Goal: Obtain resource: Download file/media

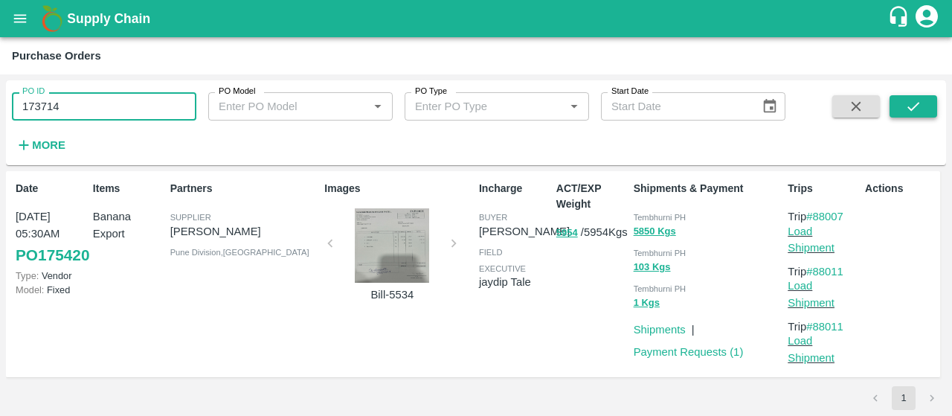
type input "173714"
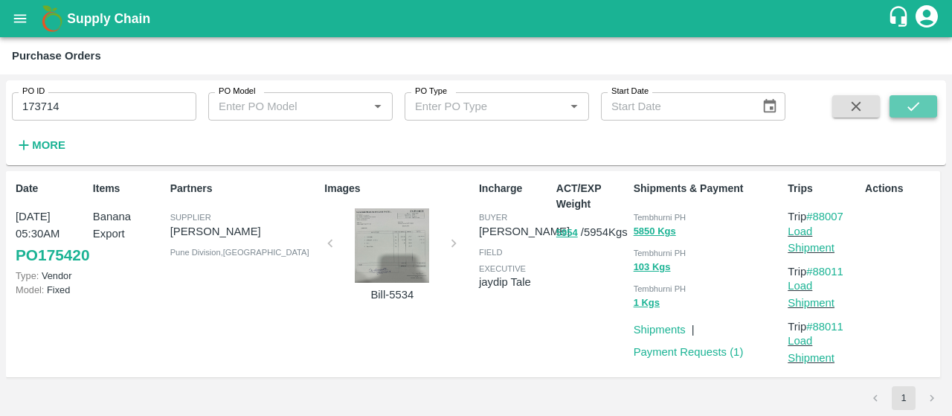
click at [923, 111] on button "submit" at bounding box center [913, 106] width 48 height 22
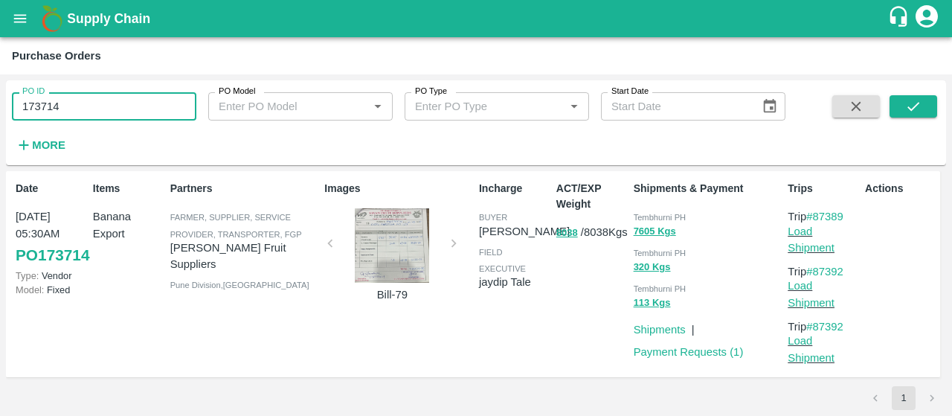
drag, startPoint x: 175, startPoint y: 94, endPoint x: 0, endPoint y: 80, distance: 176.0
click at [0, 80] on div "PO ID 173714 PO ID PO Model PO Model   * PO Type PO Type   * Start Date Start D…" at bounding box center [476, 244] width 952 height 341
paste input "text"
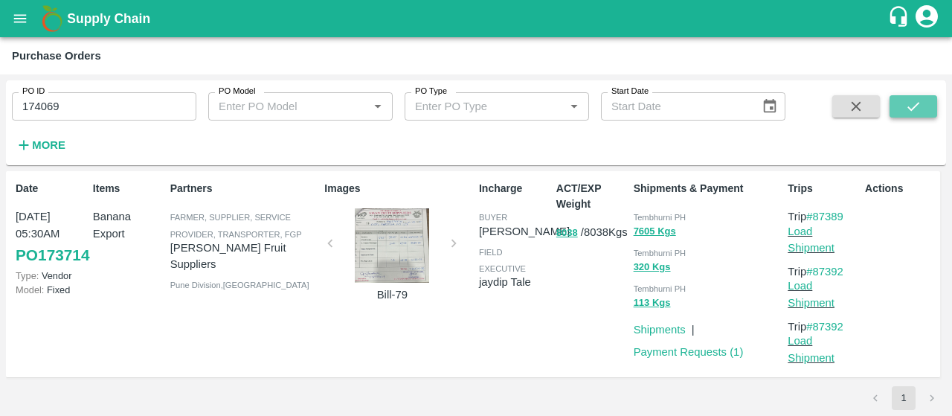
click at [913, 103] on icon "submit" at bounding box center [913, 106] width 16 height 16
click at [170, 97] on input "174069" at bounding box center [104, 106] width 184 height 28
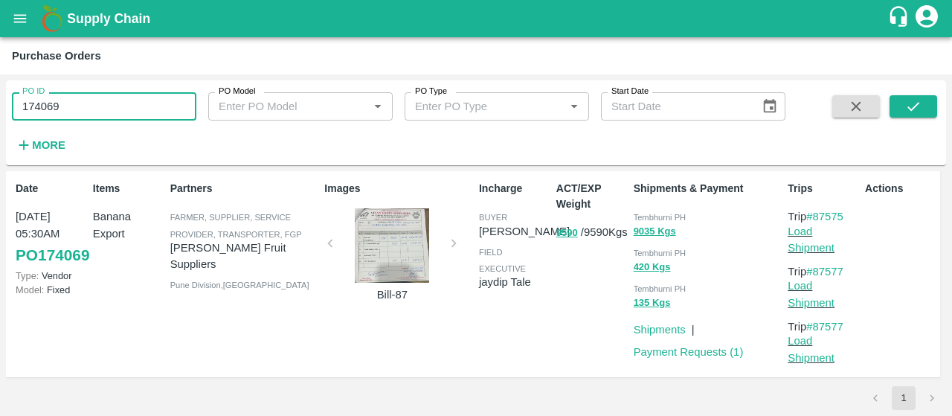
drag, startPoint x: 170, startPoint y: 97, endPoint x: 0, endPoint y: 56, distance: 175.3
click at [0, 56] on main "Purchase Orders PO ID 174069 PO ID PO Model PO Model   * PO Type PO Type   * St…" at bounding box center [476, 226] width 952 height 378
paste input "text"
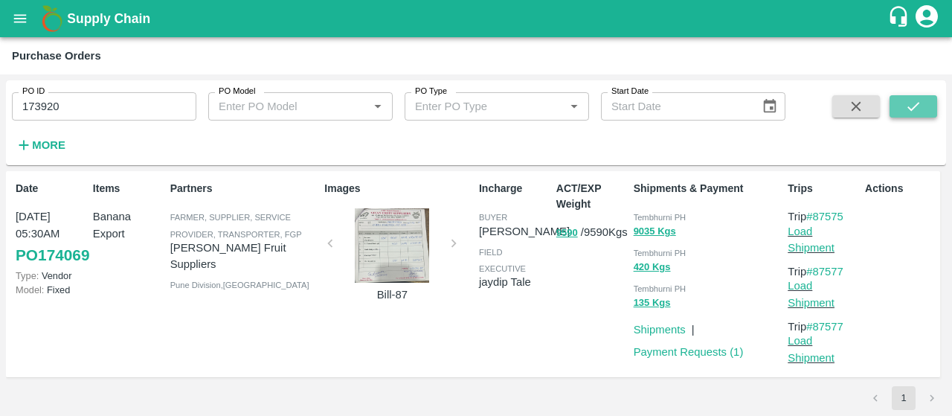
click at [900, 103] on button "submit" at bounding box center [913, 106] width 48 height 22
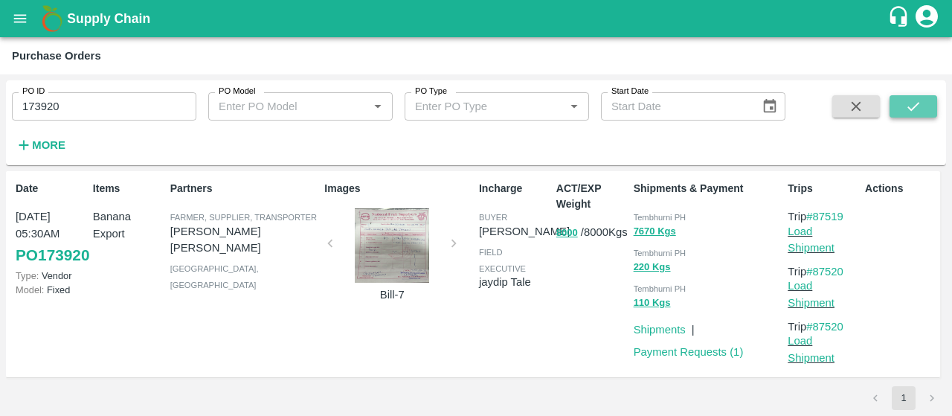
click at [900, 103] on button "submit" at bounding box center [913, 106] width 48 height 22
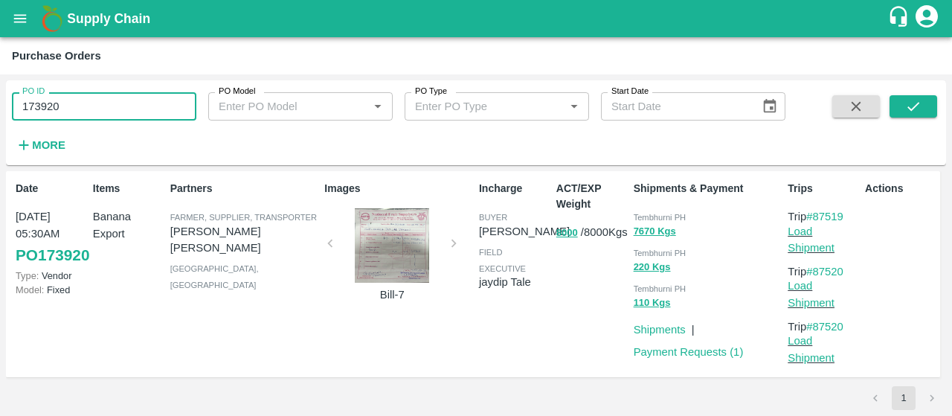
drag, startPoint x: 174, startPoint y: 97, endPoint x: 0, endPoint y: 83, distance: 174.6
click at [0, 83] on div "PO ID 173920 PO ID PO Model PO Model   * PO Type PO Type   * Start Date Start D…" at bounding box center [476, 244] width 952 height 341
paste input "text"
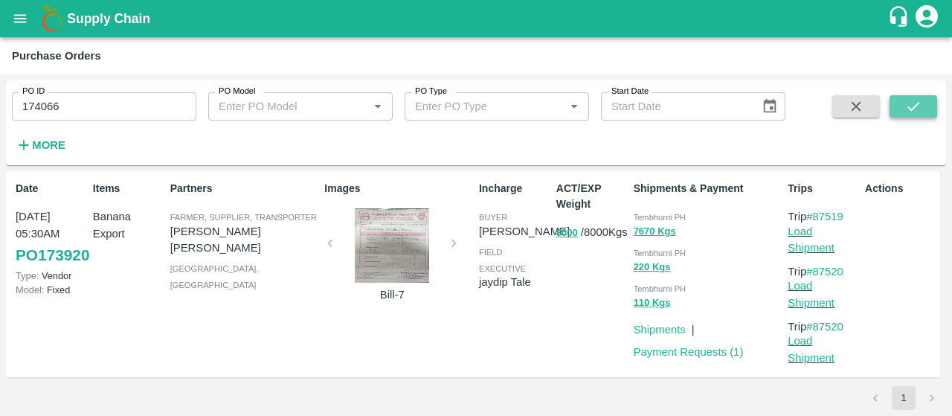
click at [911, 108] on icon "submit" at bounding box center [913, 106] width 16 height 16
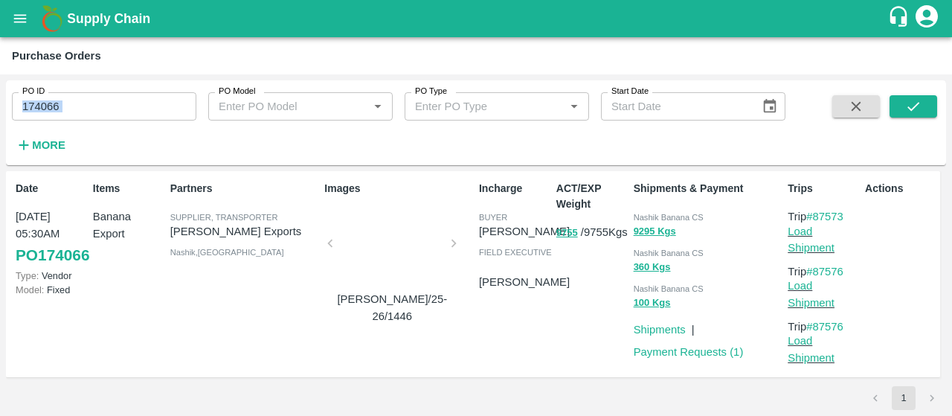
drag, startPoint x: 123, startPoint y: 123, endPoint x: 30, endPoint y: 99, distance: 95.9
click at [30, 99] on div "PO ID 174066 PO ID PO Model PO Model   * PO Type PO Type   * Start Date Start D…" at bounding box center [392, 118] width 785 height 77
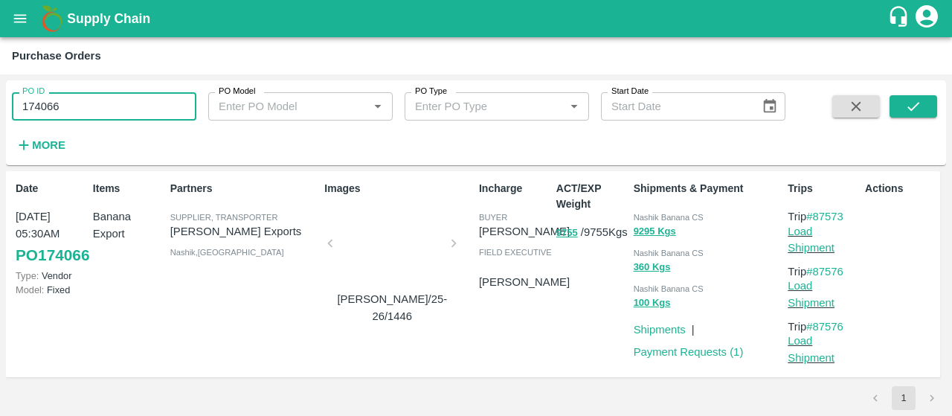
drag, startPoint x: 61, startPoint y: 103, endPoint x: 0, endPoint y: 103, distance: 61.0
click at [0, 103] on div "PO ID 174066 PO ID PO Model PO Model   * PO Type PO Type   * Start Date Start D…" at bounding box center [476, 244] width 952 height 341
paste input "text"
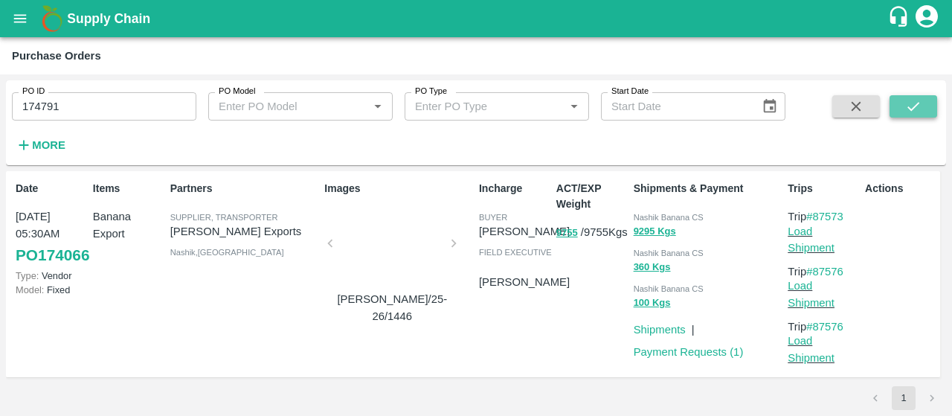
click at [913, 113] on icon "submit" at bounding box center [913, 106] width 16 height 16
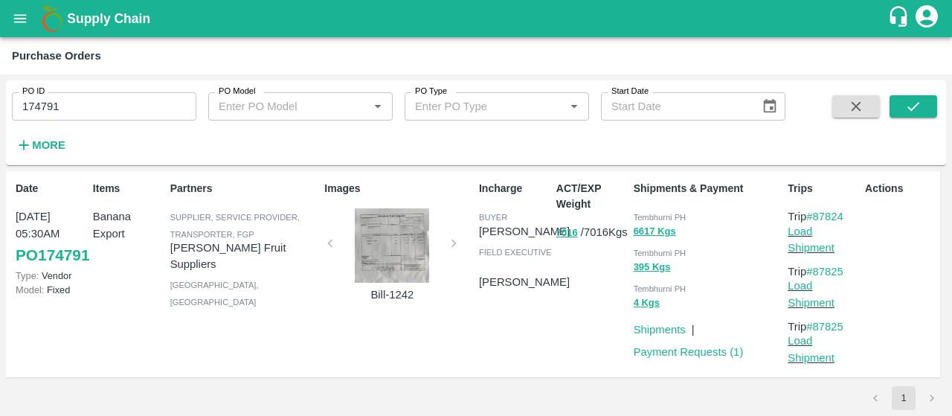
drag, startPoint x: 89, startPoint y: 102, endPoint x: 0, endPoint y: 57, distance: 99.8
click at [0, 57] on main "Purchase Orders PO ID 174791 PO ID PO Model PO Model   * PO Type PO Type   * St…" at bounding box center [476, 226] width 952 height 378
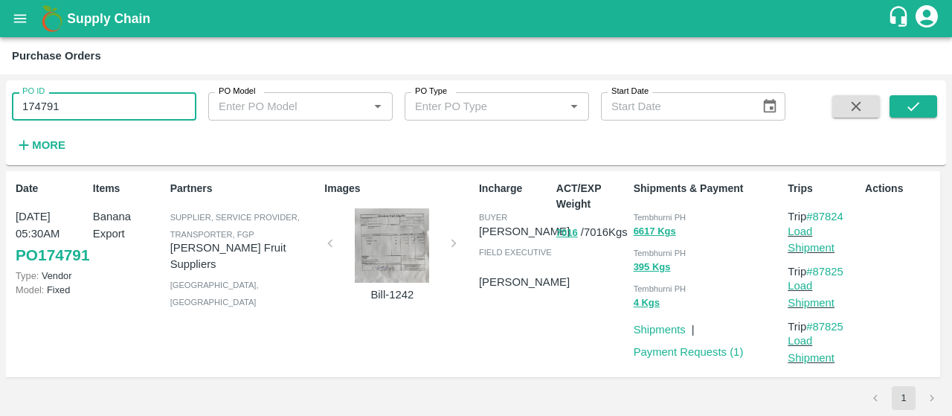
paste input "text"
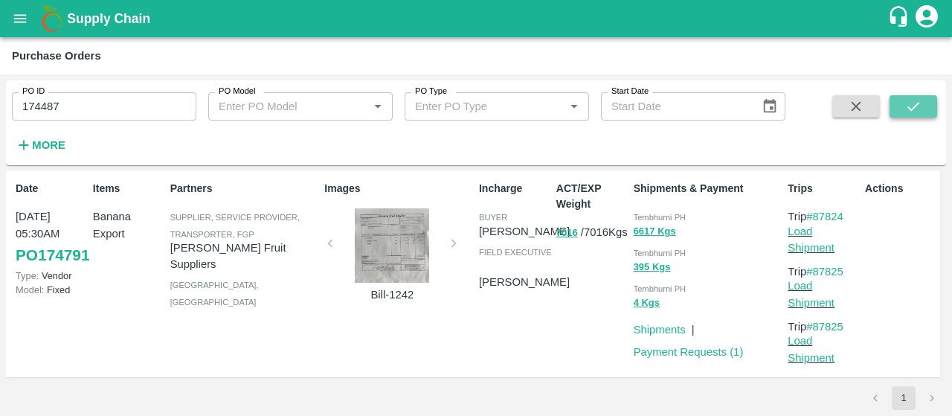
click at [903, 111] on button "submit" at bounding box center [913, 106] width 48 height 22
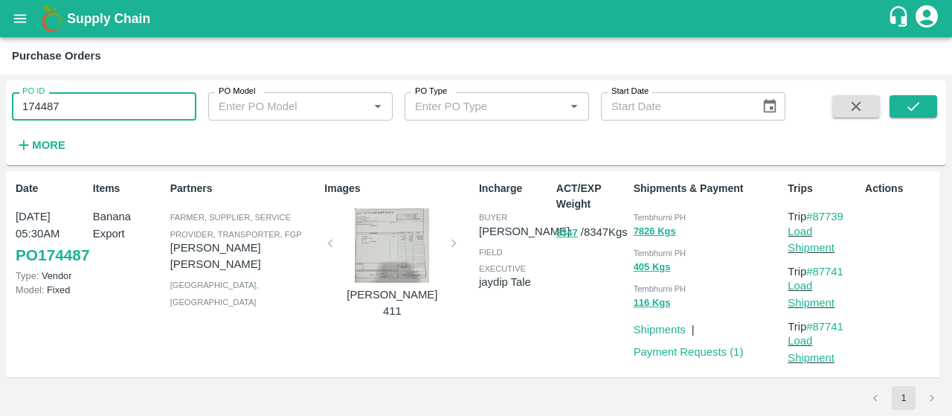
drag, startPoint x: 137, startPoint y: 96, endPoint x: 30, endPoint y: 81, distance: 108.1
click at [30, 81] on div "PO ID 174487 PO ID" at bounding box center [98, 100] width 196 height 40
paste input "text"
click at [900, 111] on button "submit" at bounding box center [913, 106] width 48 height 22
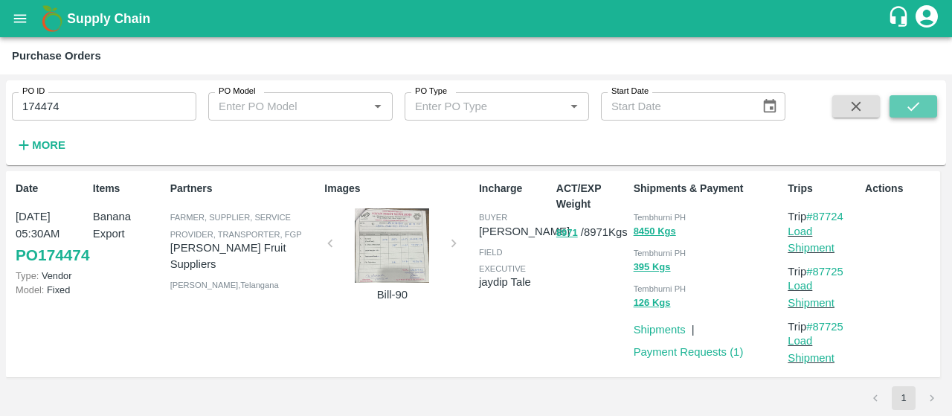
click at [901, 103] on button "submit" at bounding box center [913, 106] width 48 height 22
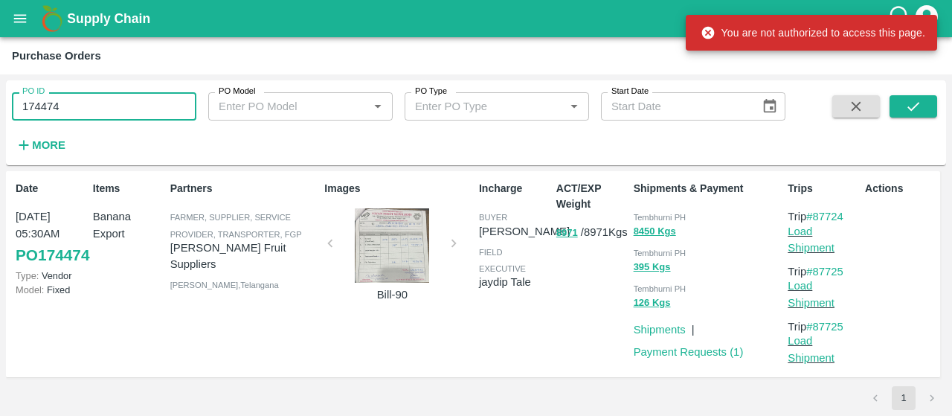
drag, startPoint x: 135, startPoint y: 108, endPoint x: 0, endPoint y: 98, distance: 135.7
click at [0, 98] on div "PO ID 174474 PO ID PO Model PO Model   * PO Type PO Type   * Start Date Start D…" at bounding box center [476, 244] width 952 height 341
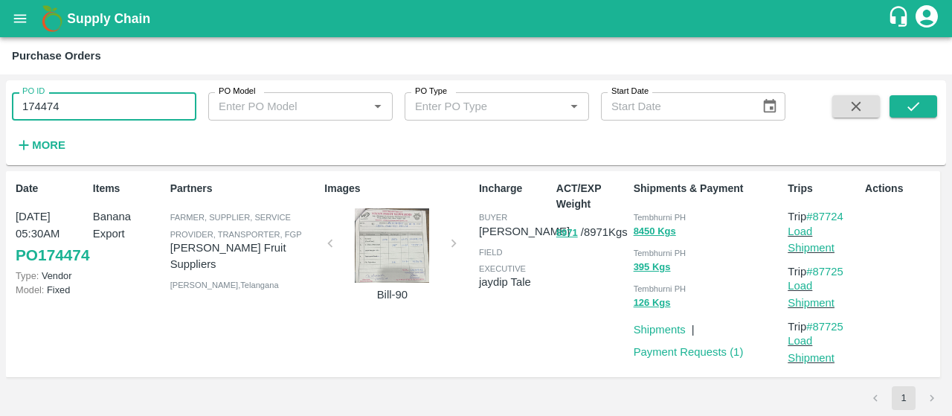
paste input "text"
type input "174051"
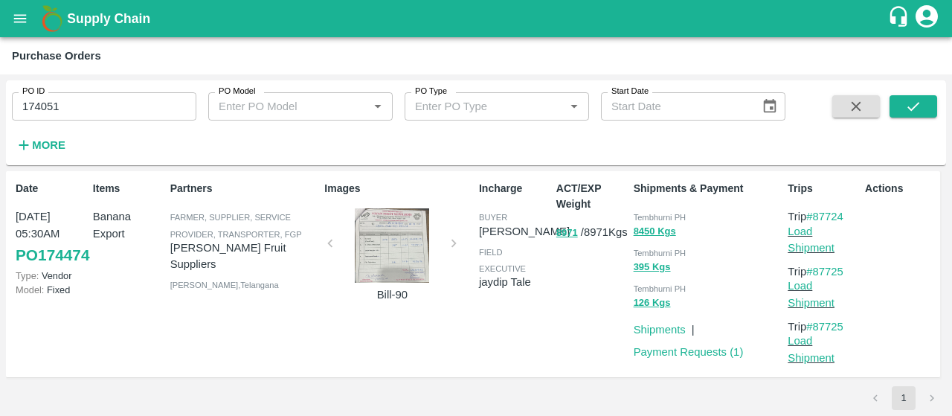
click at [0, 98] on div "PO ID 174051 PO ID PO Model PO Model   * PO Type PO Type   * Start Date Start D…" at bounding box center [476, 244] width 952 height 341
click at [899, 112] on button "submit" at bounding box center [913, 106] width 48 height 22
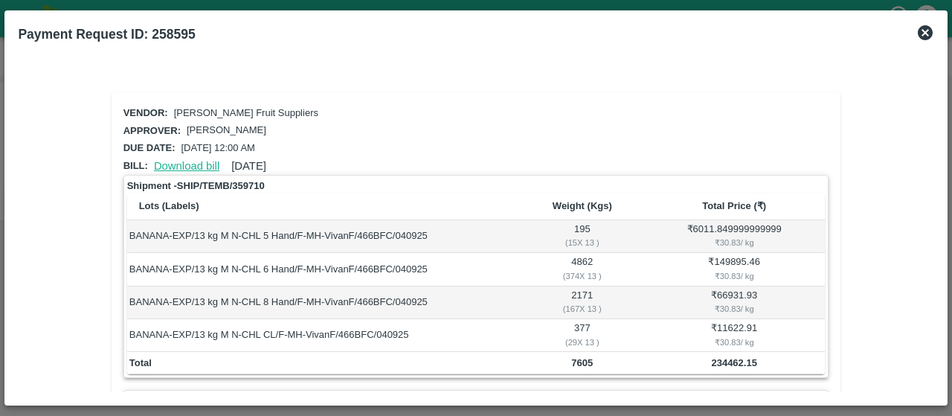
click at [211, 164] on link "Download bill" at bounding box center [186, 166] width 65 height 12
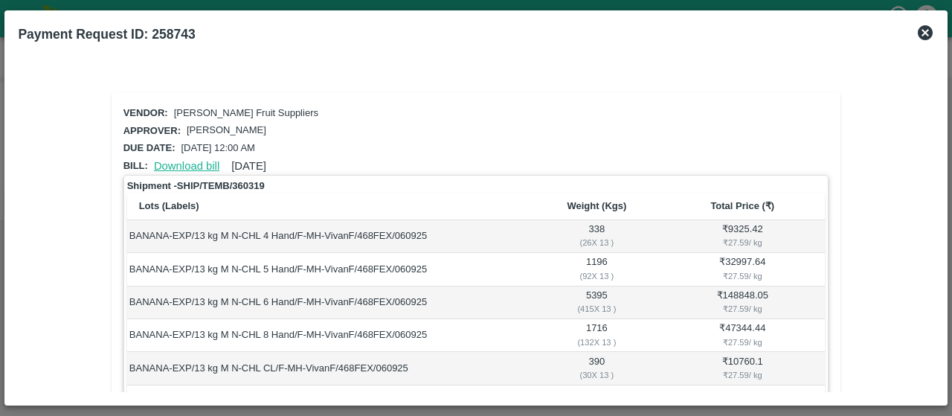
click at [187, 160] on link "Download bill" at bounding box center [186, 166] width 65 height 12
click at [196, 164] on link "Download bill" at bounding box center [186, 166] width 65 height 12
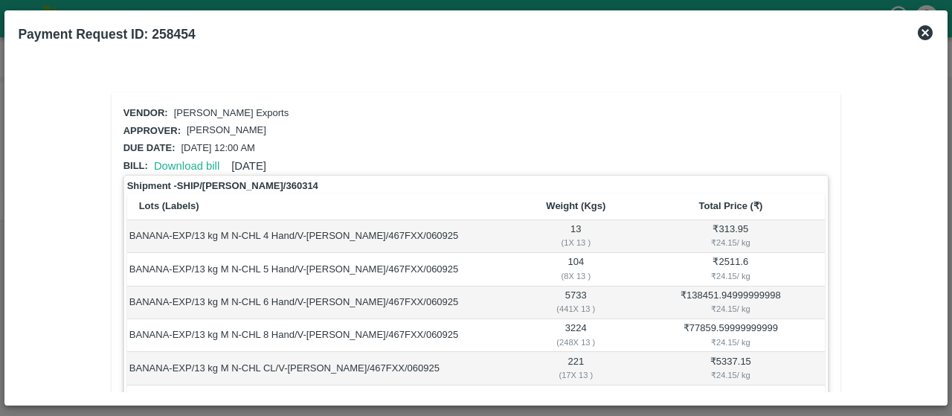
scroll to position [1, 0]
click at [190, 161] on link "Download bill" at bounding box center [186, 165] width 65 height 12
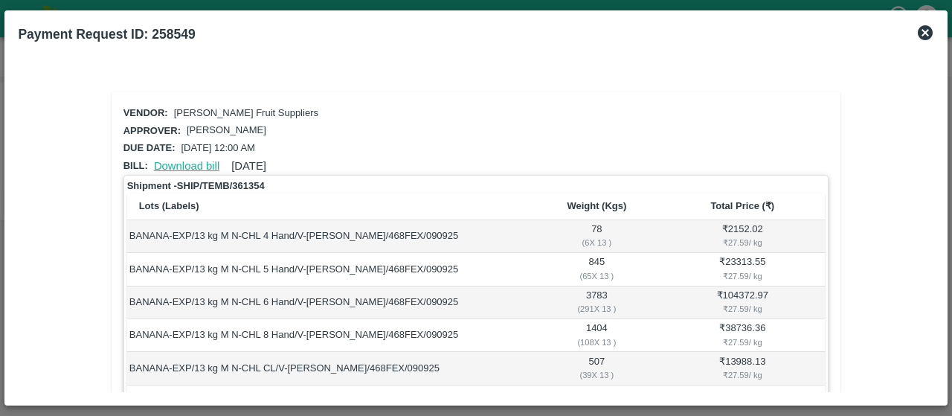
click at [167, 164] on link "Download bill" at bounding box center [186, 166] width 65 height 12
click at [196, 167] on link "Download bill" at bounding box center [186, 166] width 65 height 12
click at [187, 160] on link "Download bill" at bounding box center [186, 166] width 65 height 12
click at [174, 161] on link "Download bill" at bounding box center [186, 166] width 65 height 12
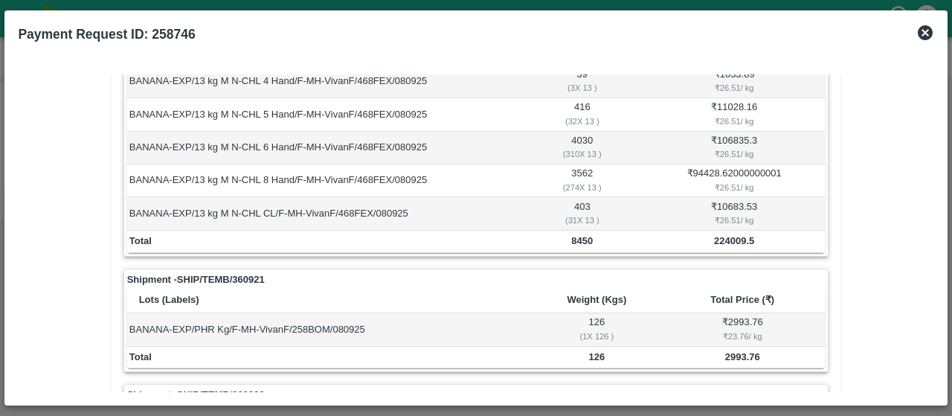
scroll to position [149, 0]
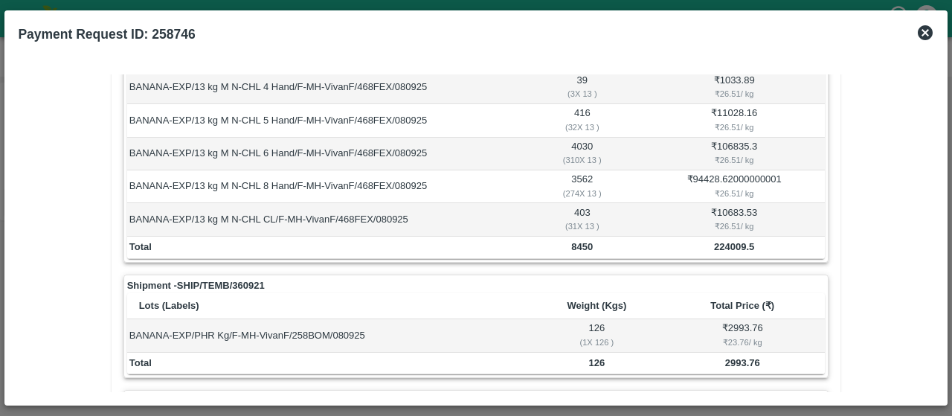
click at [626, 262] on div "Shipment - SHIP/TEMB/360917 Lots (Labels) Weight (Kgs) Total Price (₹) BANANA-E…" at bounding box center [476, 260] width 706 height 468
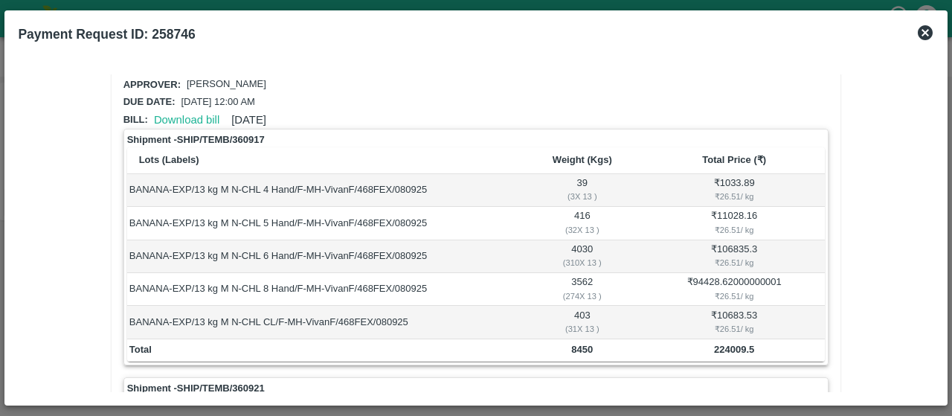
scroll to position [0, 0]
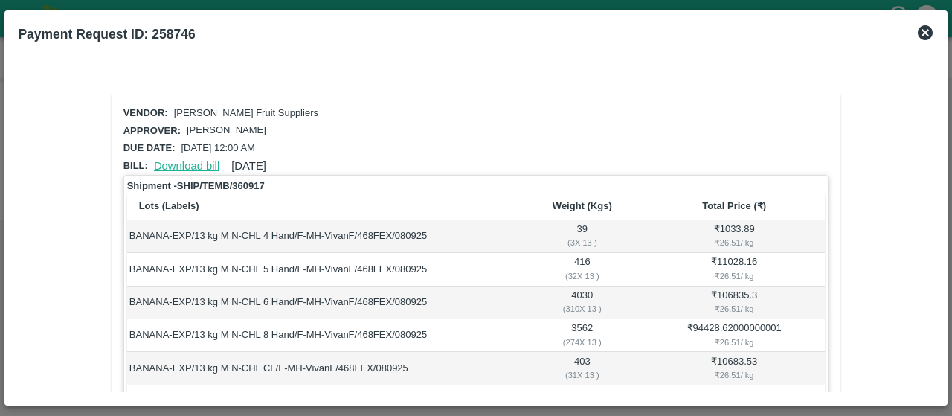
click at [195, 161] on link "Download bill" at bounding box center [186, 166] width 65 height 12
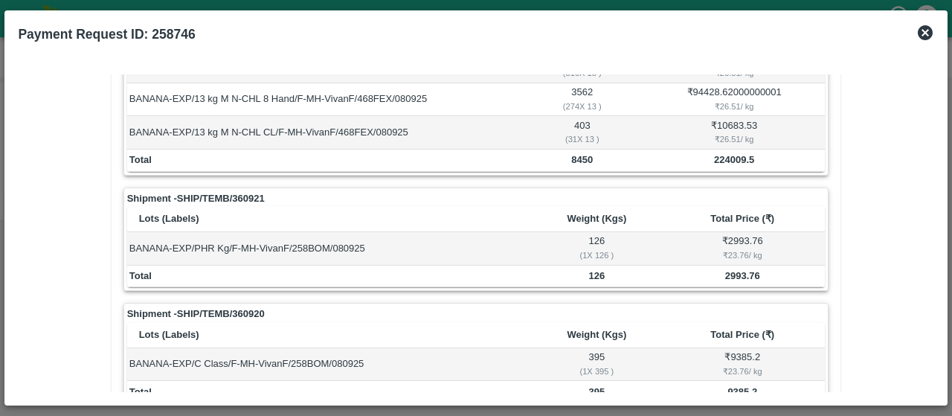
scroll to position [379, 0]
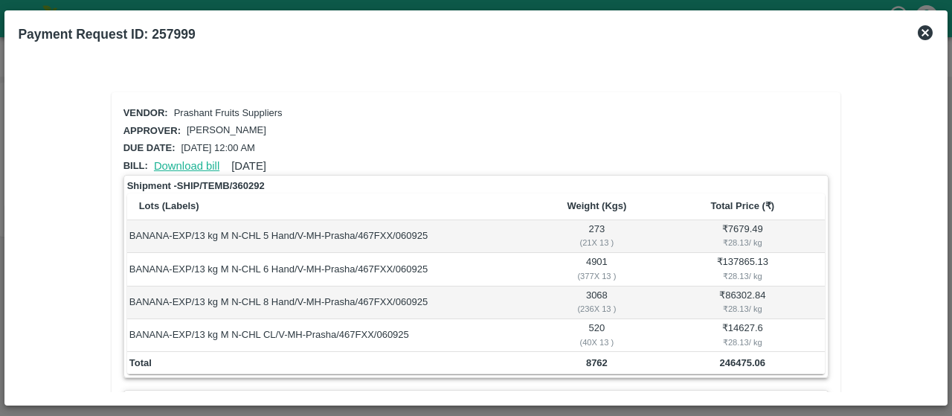
click at [193, 160] on link "Download bill" at bounding box center [186, 166] width 65 height 12
